Goal: Communication & Community: Answer question/provide support

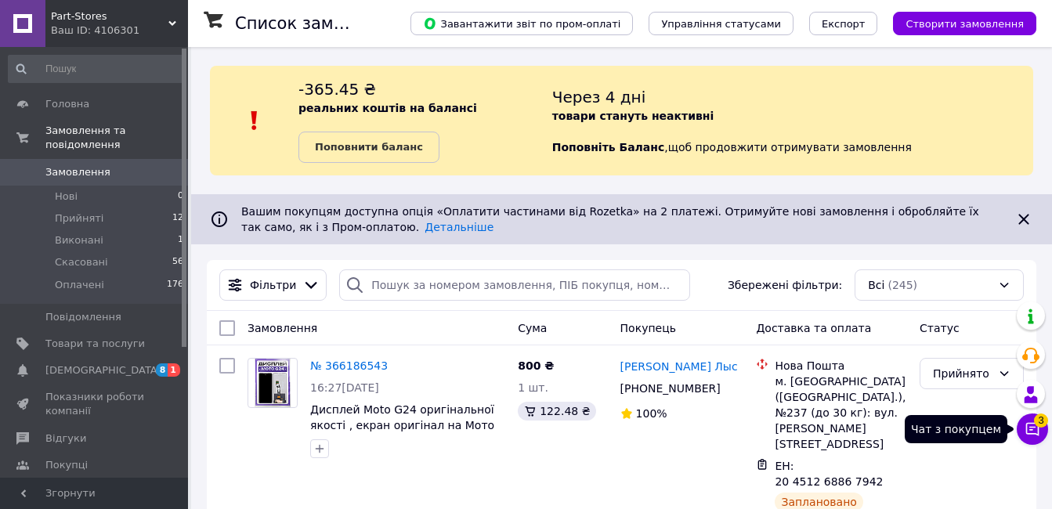
click at [803, 431] on icon at bounding box center [1032, 429] width 16 height 16
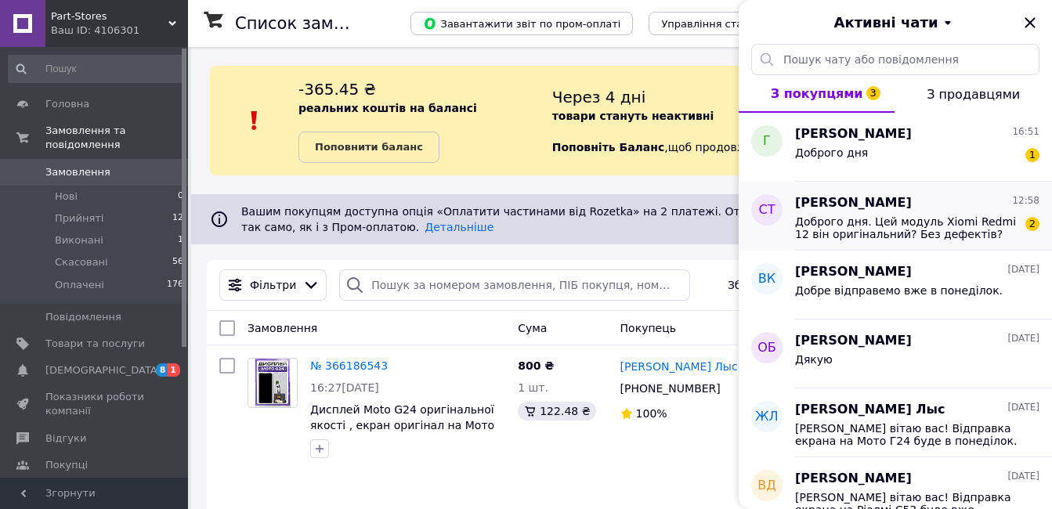
click at [803, 228] on span "Доброго дня. Цей модуль Xiomi Redmi 12 він оригінальний? Без дефектів?" at bounding box center [906, 227] width 222 height 25
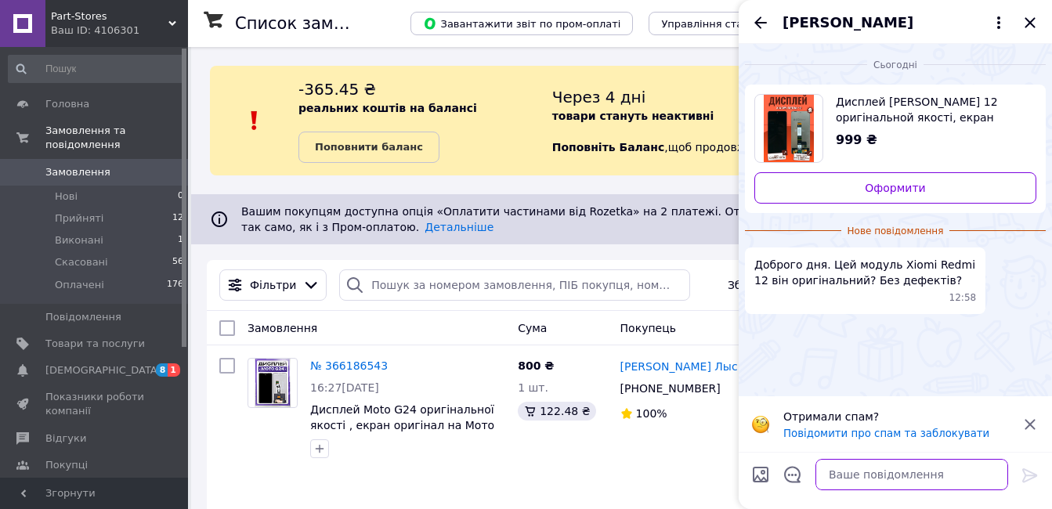
click at [803, 480] on textarea at bounding box center [911, 474] width 193 height 31
type textarea "Так, можете замовляти."
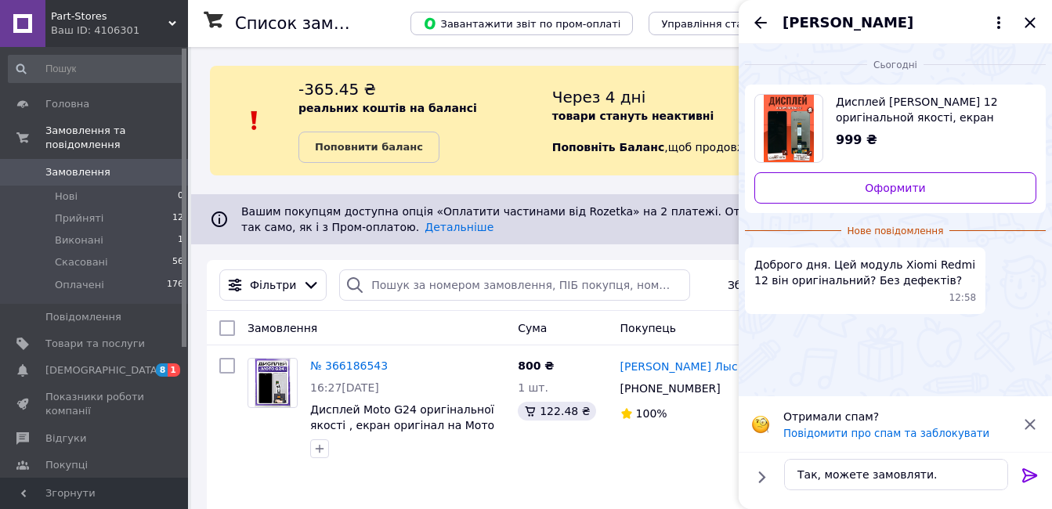
click at [803, 472] on icon at bounding box center [1029, 475] width 15 height 14
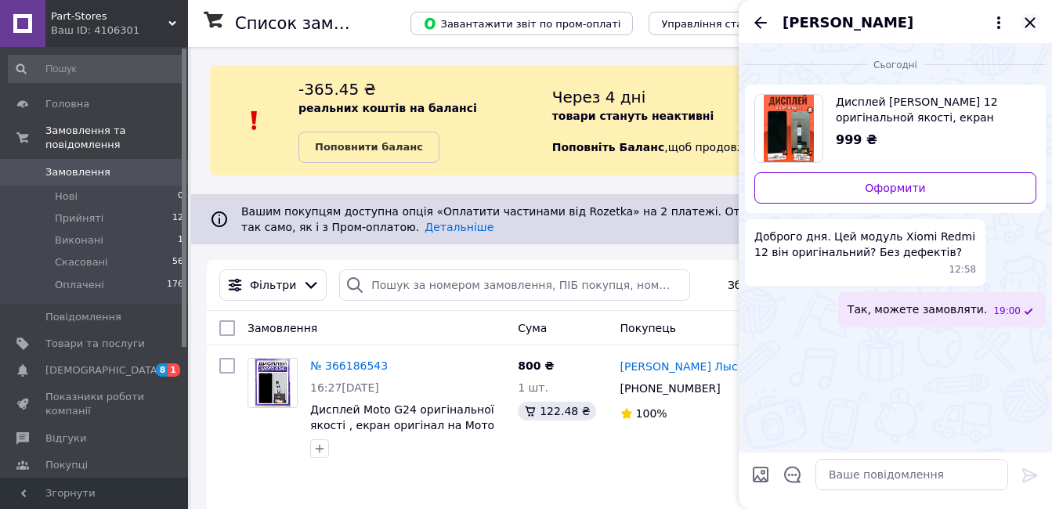
click at [803, 23] on icon "Закрити" at bounding box center [1029, 22] width 19 height 19
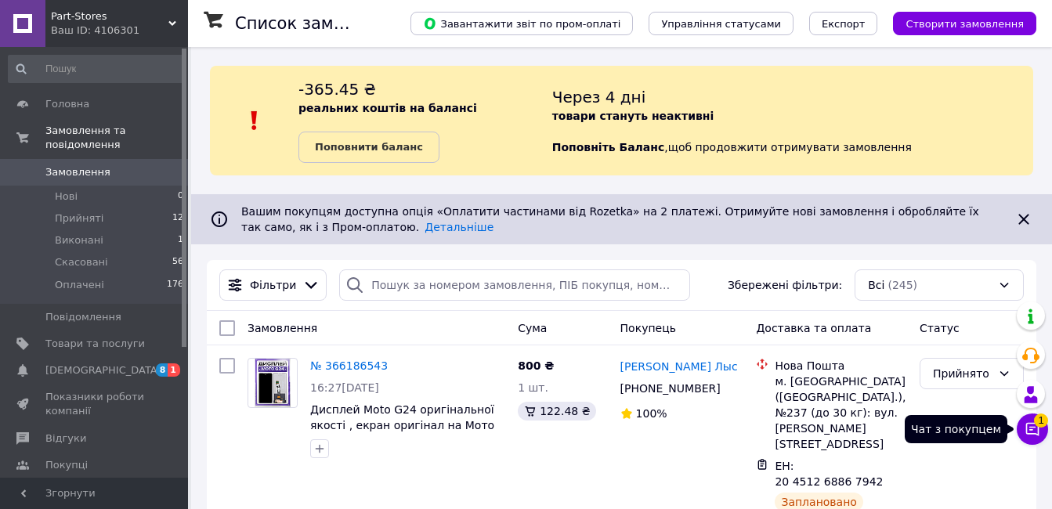
click at [803, 427] on span "1" at bounding box center [1041, 420] width 14 height 14
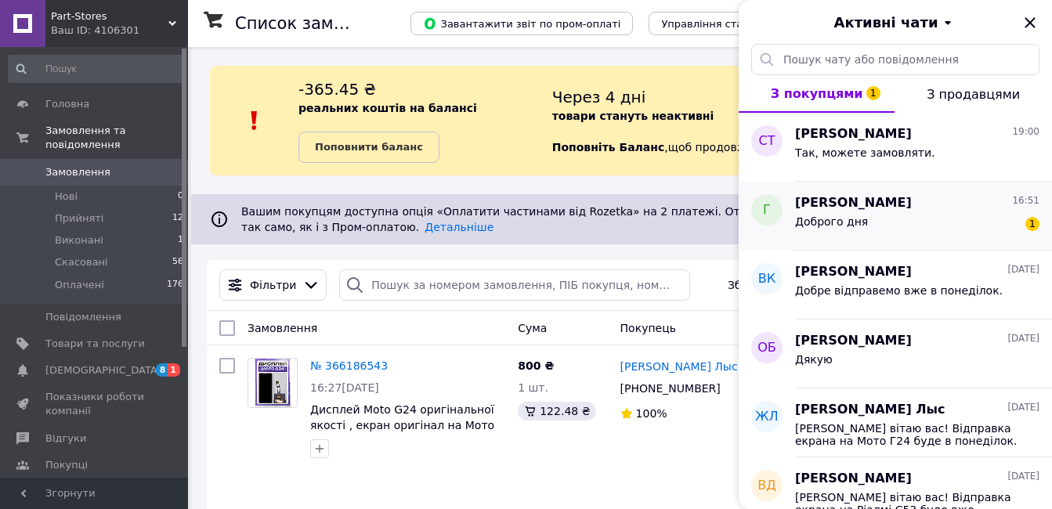
click at [803, 231] on div "Доброго дня 1" at bounding box center [917, 224] width 244 height 25
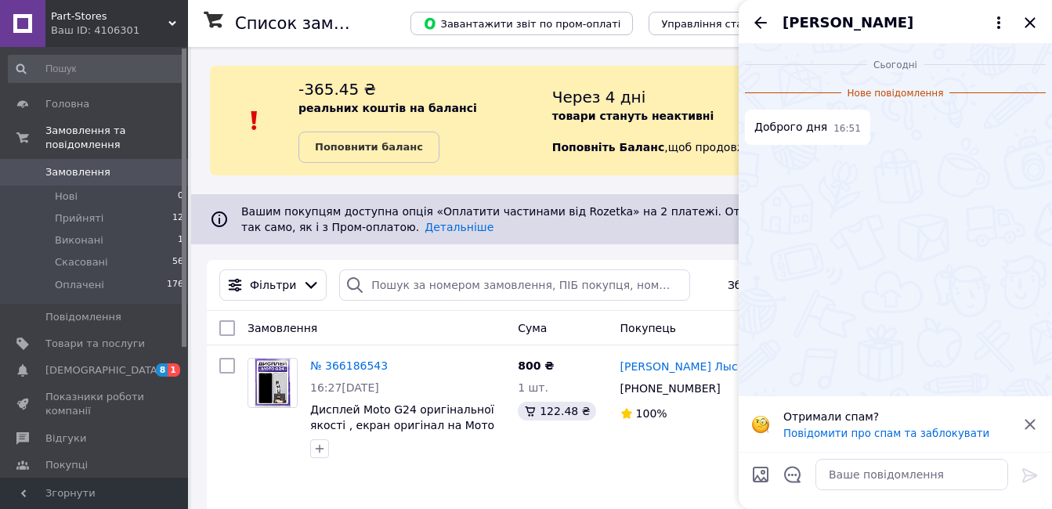
click at [803, 422] on icon at bounding box center [1029, 424] width 19 height 19
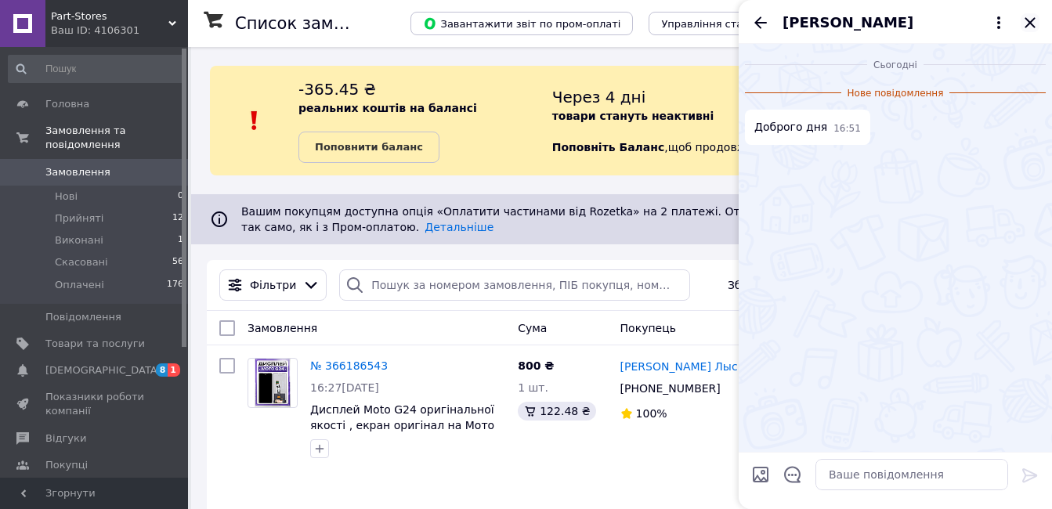
click at [803, 23] on icon "Закрити" at bounding box center [1029, 22] width 19 height 19
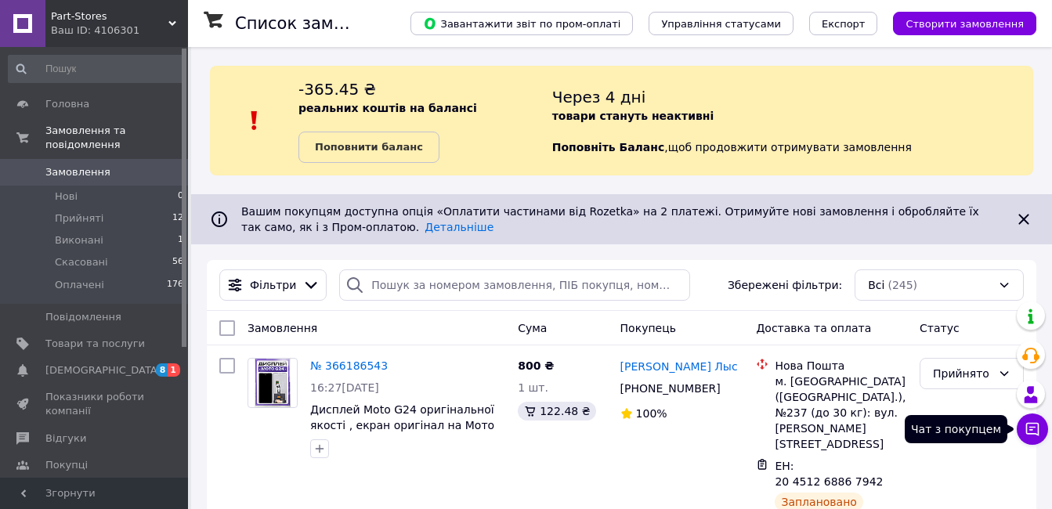
click at [803, 428] on icon at bounding box center [1032, 429] width 16 height 16
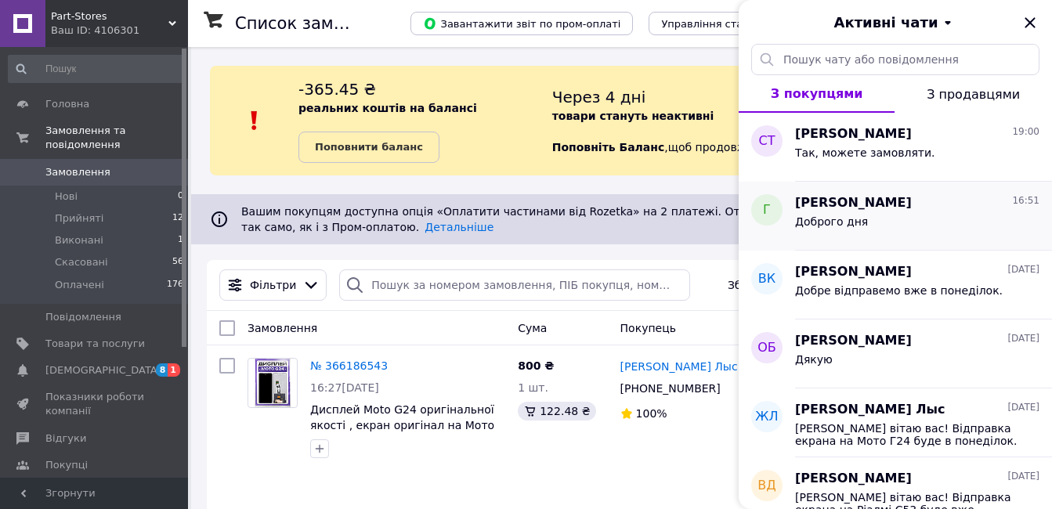
click at [803, 226] on div "Доброго дня" at bounding box center [917, 224] width 244 height 25
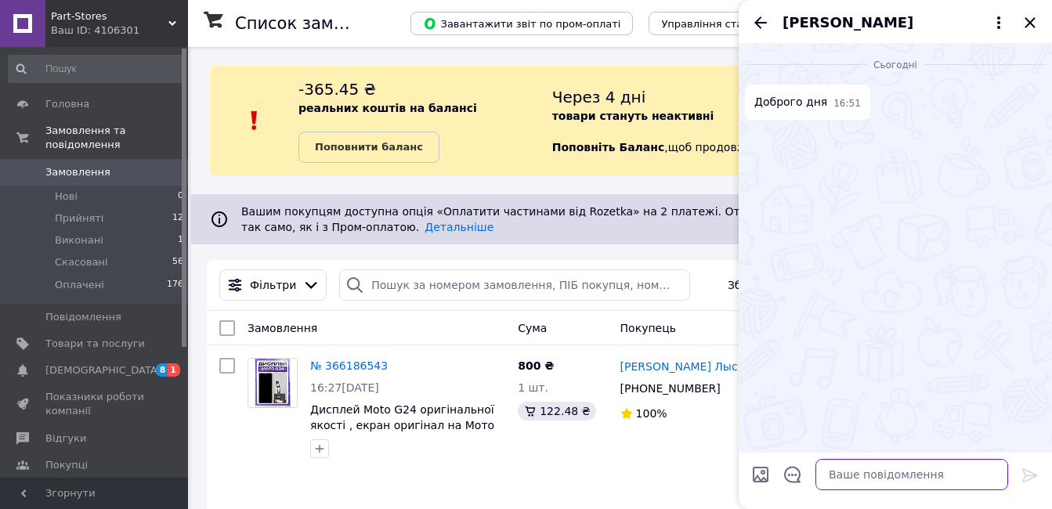
click at [803, 474] on textarea at bounding box center [911, 474] width 193 height 31
type textarea "д"
type textarea "Добрий."
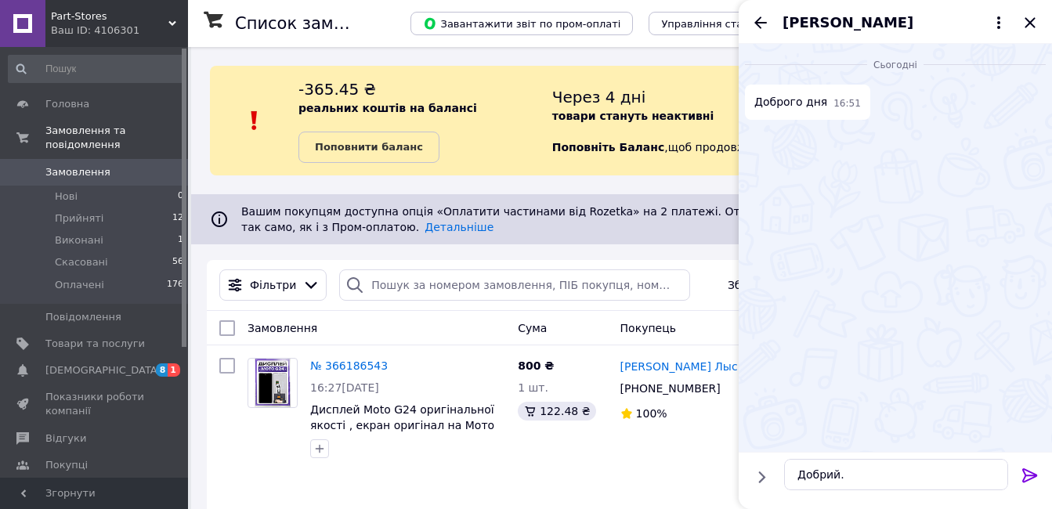
click at [803, 475] on icon at bounding box center [1029, 475] width 19 height 19
click at [803, 23] on icon "Закрити" at bounding box center [1029, 22] width 19 height 19
